Goal: Task Accomplishment & Management: Use online tool/utility

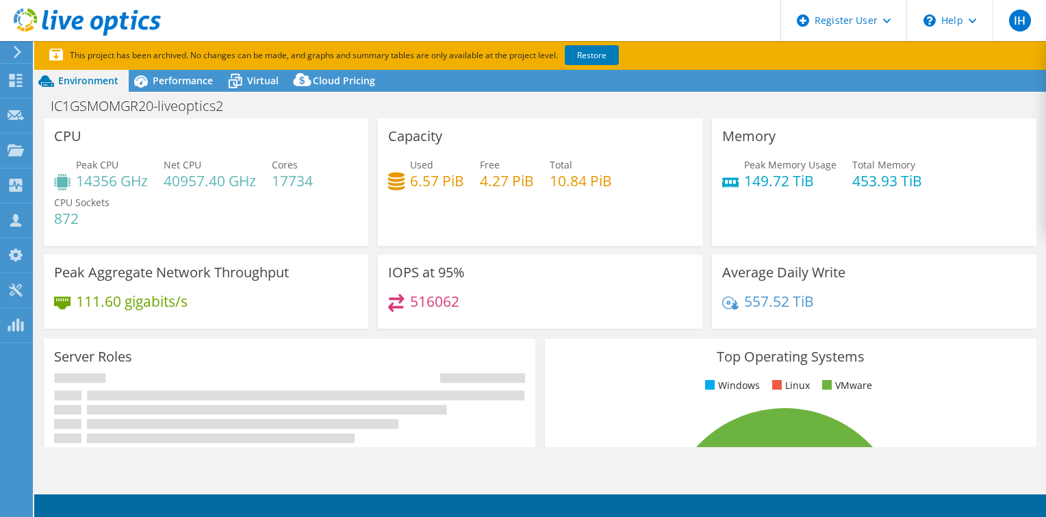
select select "USD"
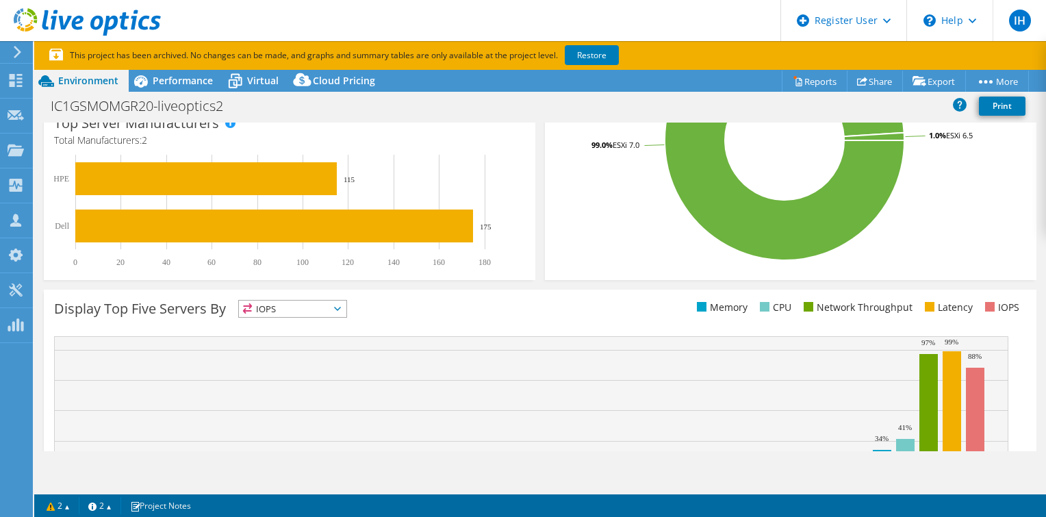
scroll to position [506, 0]
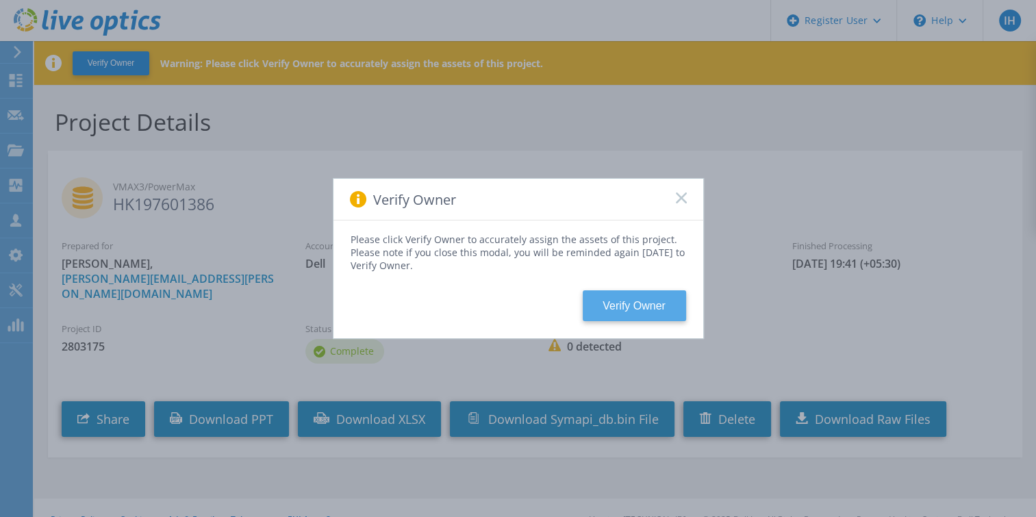
click at [646, 310] on button "Verify Owner" at bounding box center [634, 305] width 103 height 31
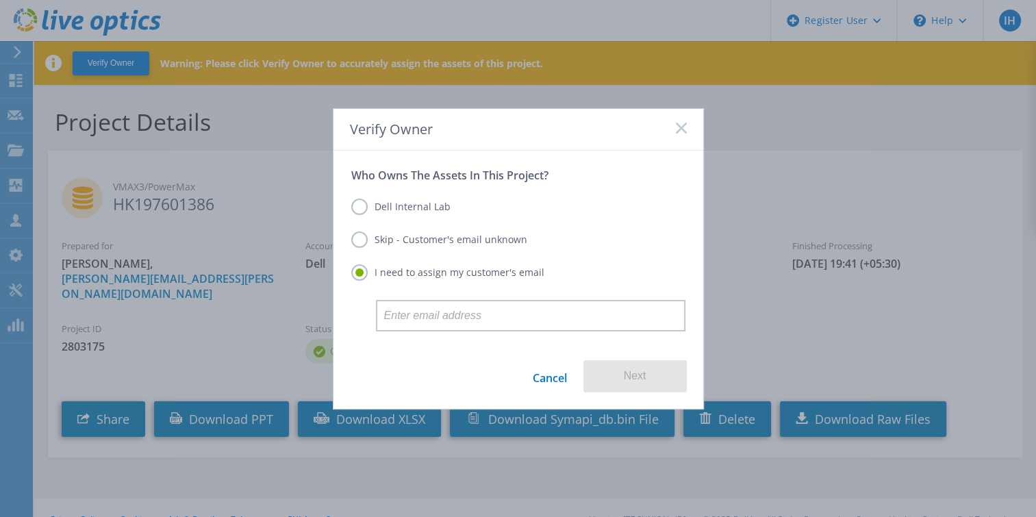
click at [352, 238] on label "Skip - Customer's email unknown" at bounding box center [439, 239] width 176 height 16
click at [0, 0] on input "Skip - Customer's email unknown" at bounding box center [0, 0] width 0 height 0
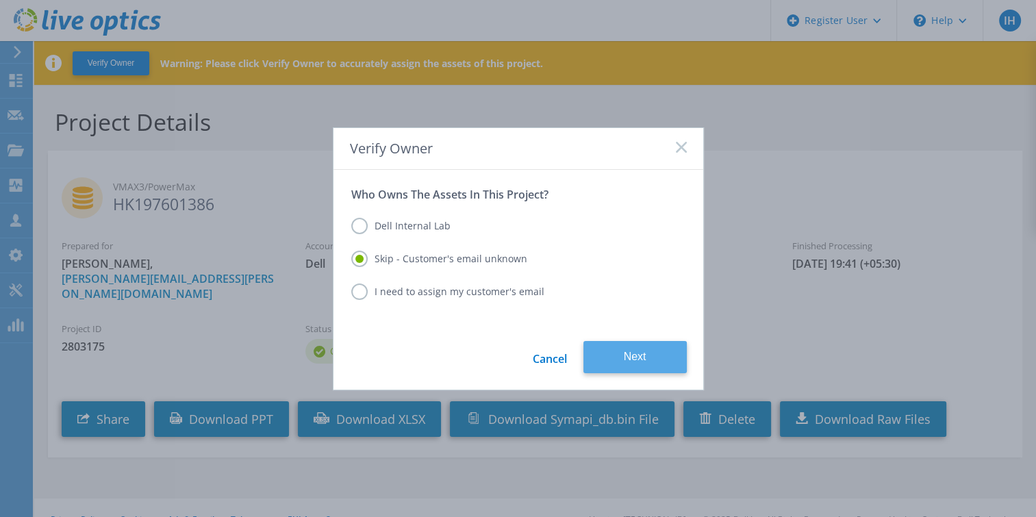
click at [664, 359] on button "Next" at bounding box center [634, 357] width 103 height 32
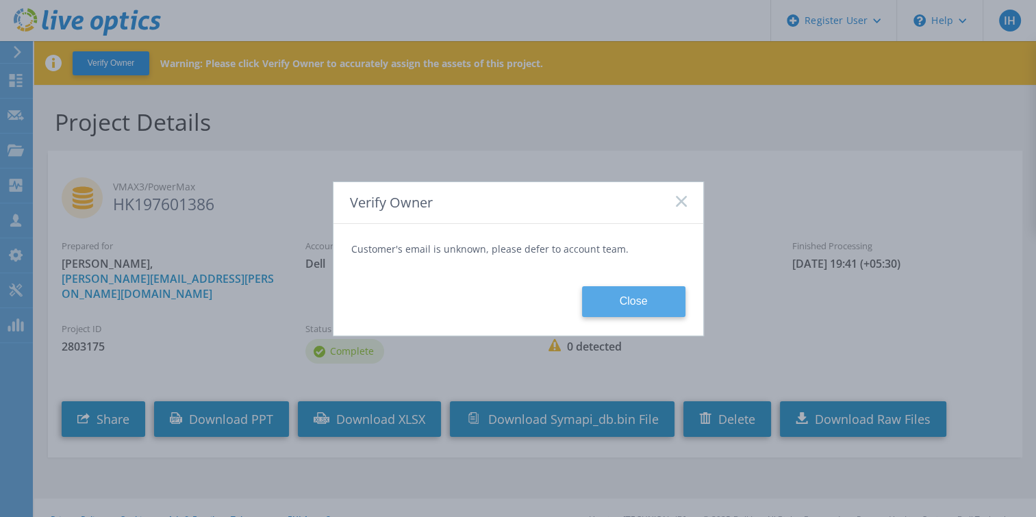
click at [640, 308] on button "Close" at bounding box center [633, 301] width 103 height 31
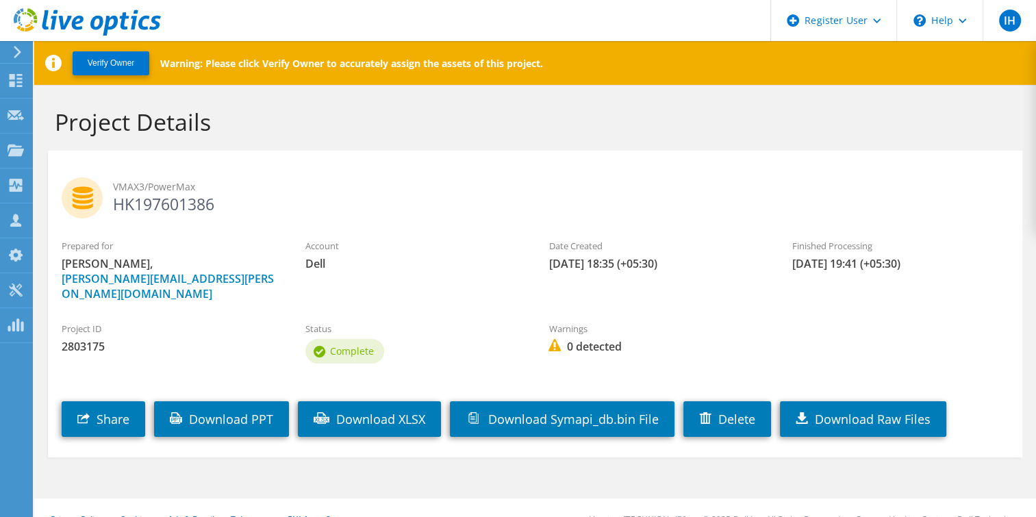
scroll to position [8, 0]
